Goal: Task Accomplishment & Management: Use online tool/utility

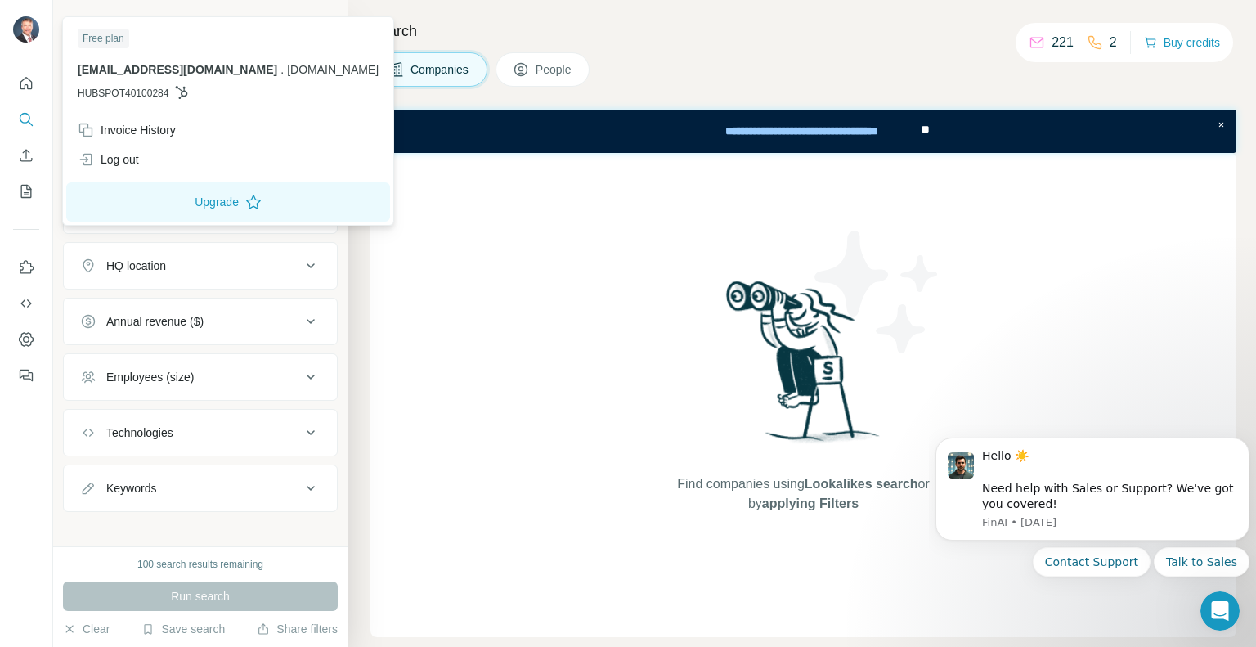
click at [29, 38] on img at bounding box center [26, 29] width 26 height 26
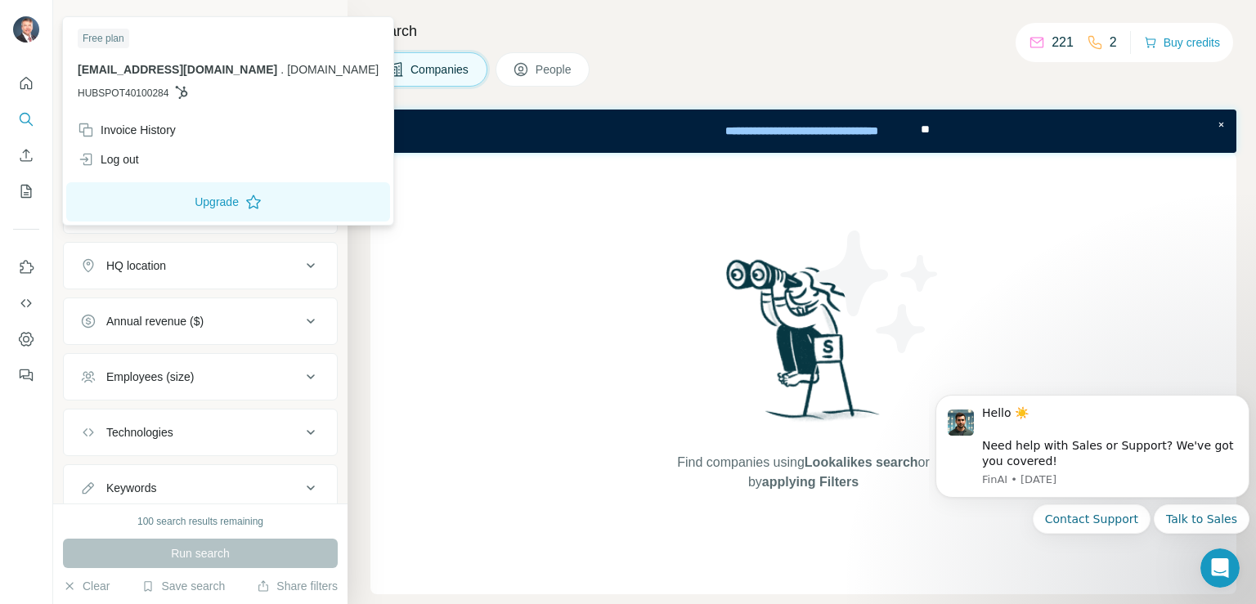
click at [29, 26] on img at bounding box center [26, 29] width 26 height 26
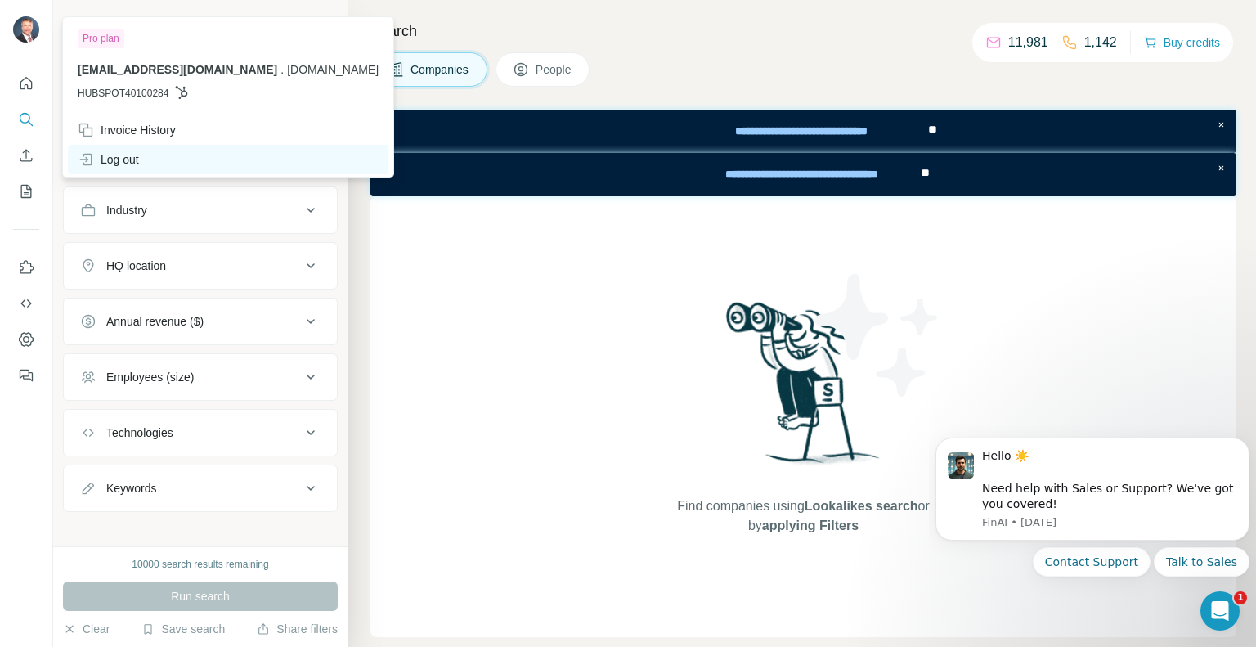
click at [91, 150] on div "Log out" at bounding box center [228, 159] width 321 height 29
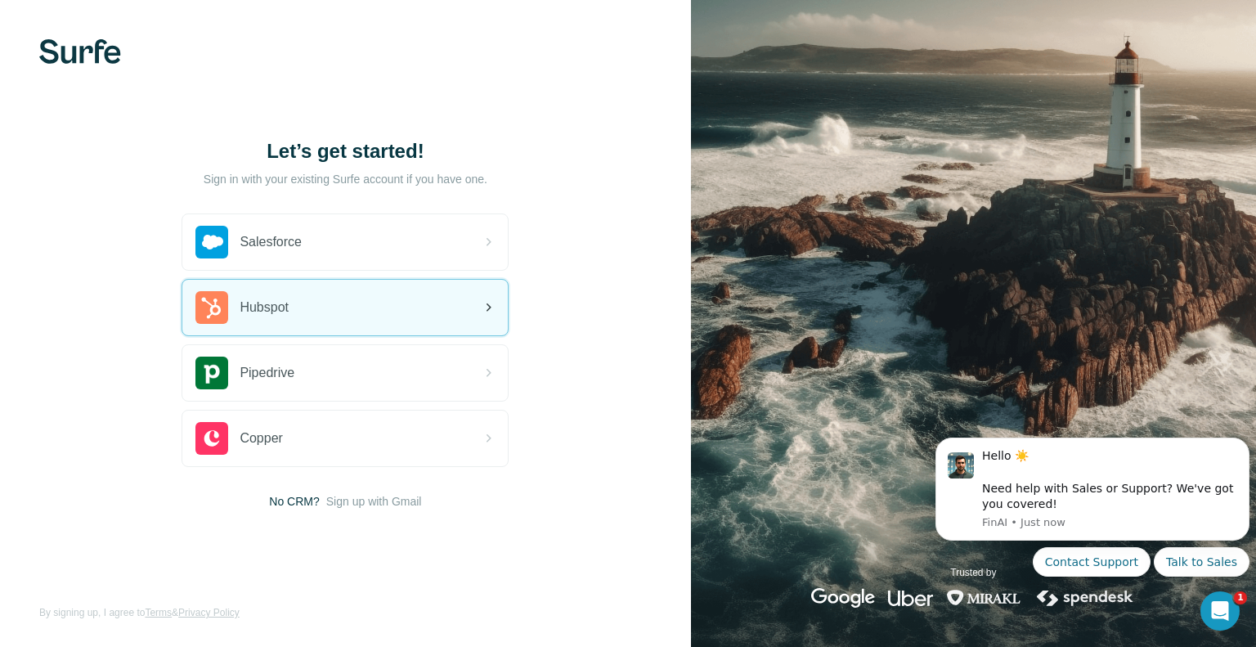
click at [462, 313] on div "Hubspot" at bounding box center [344, 308] width 325 height 56
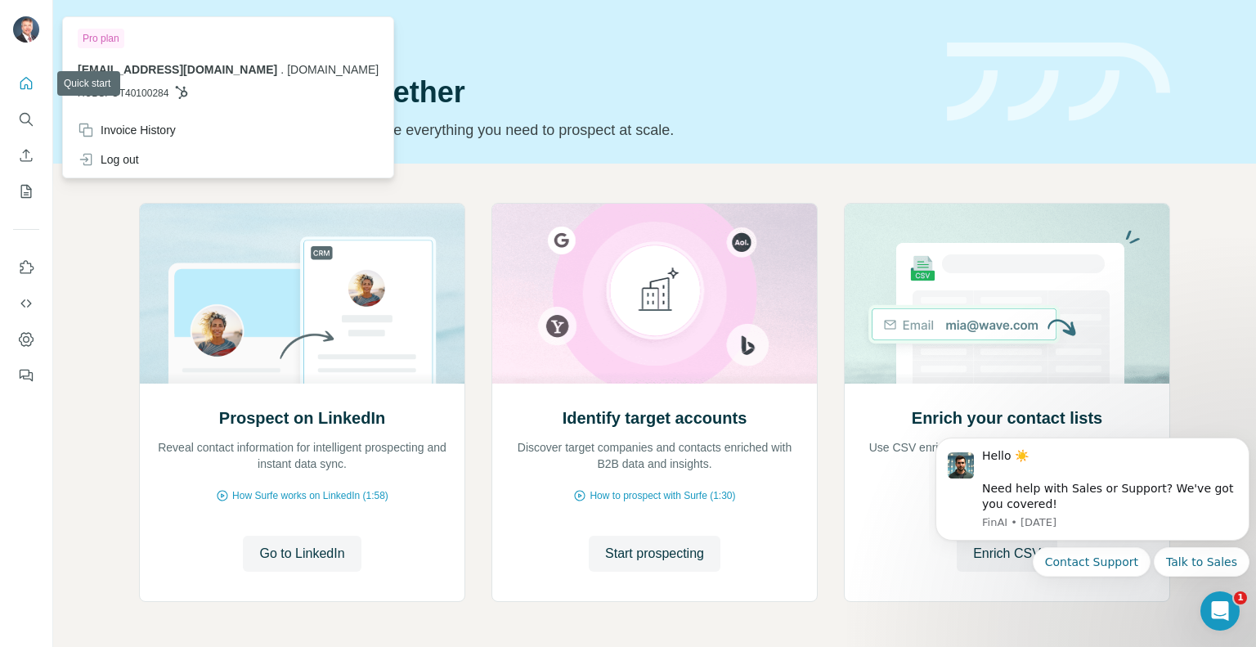
click at [18, 71] on button "Quick start" at bounding box center [26, 83] width 26 height 29
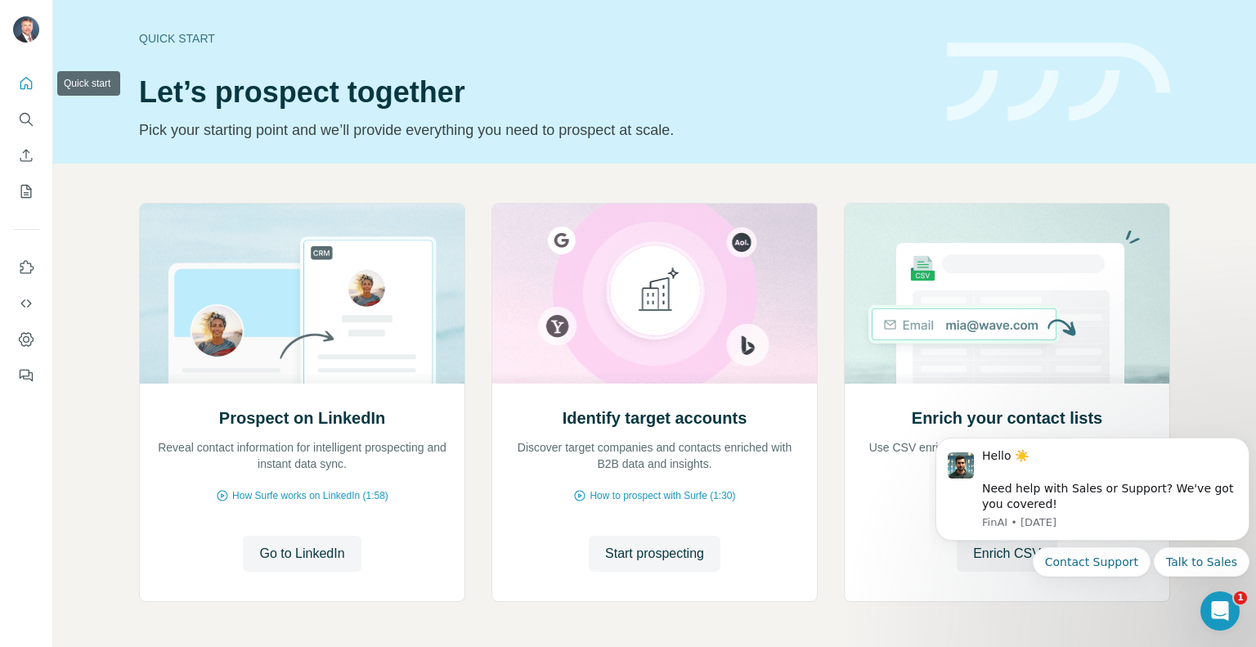
click at [29, 85] on icon "Quick start" at bounding box center [26, 83] width 16 height 16
click at [182, 42] on div "Quick start" at bounding box center [533, 38] width 788 height 16
click at [33, 82] on icon "Quick start" at bounding box center [26, 83] width 16 height 16
click at [25, 85] on icon "Quick start" at bounding box center [26, 83] width 16 height 16
click at [33, 265] on icon "Use Surfe on LinkedIn" at bounding box center [26, 267] width 16 height 16
